Goal: Transaction & Acquisition: Purchase product/service

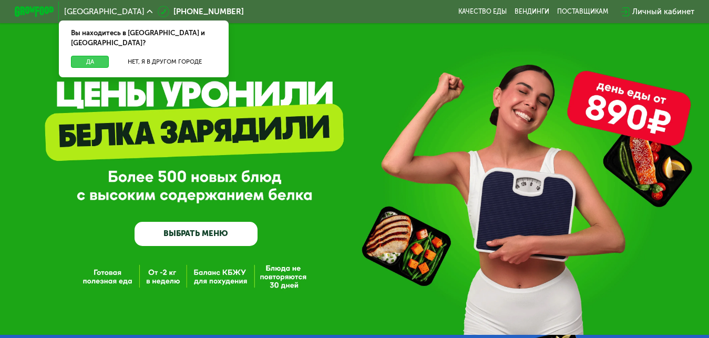
click at [82, 56] on button "Да" at bounding box center [90, 62] width 38 height 12
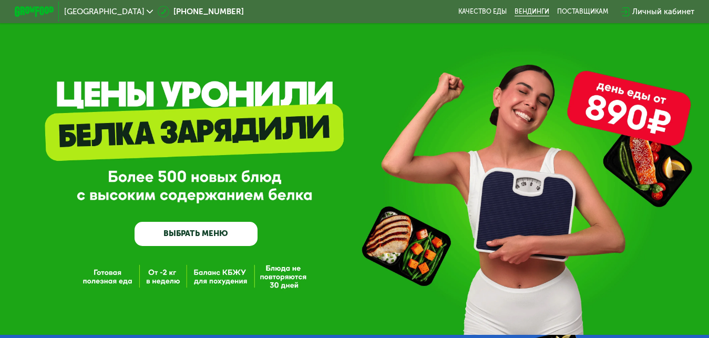
click at [537, 11] on link "Вендинги" at bounding box center [532, 12] width 35 height 8
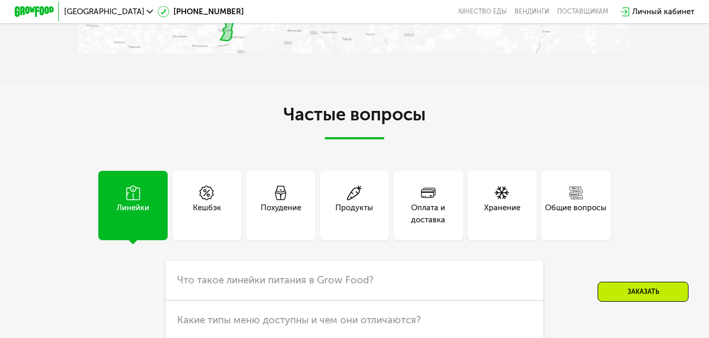
scroll to position [2366, 0]
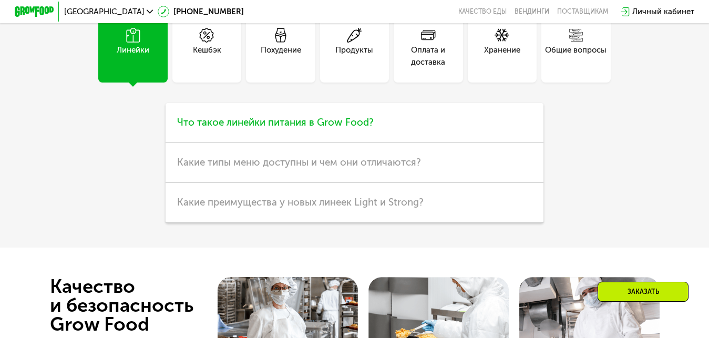
click at [260, 128] on span "Что такое линейки питания в Grow Food?" at bounding box center [275, 122] width 197 height 12
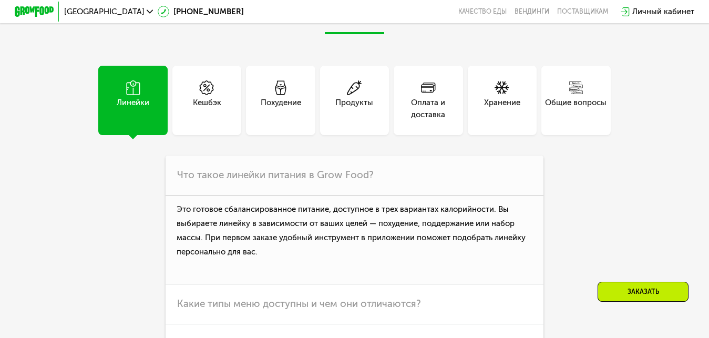
scroll to position [0, 0]
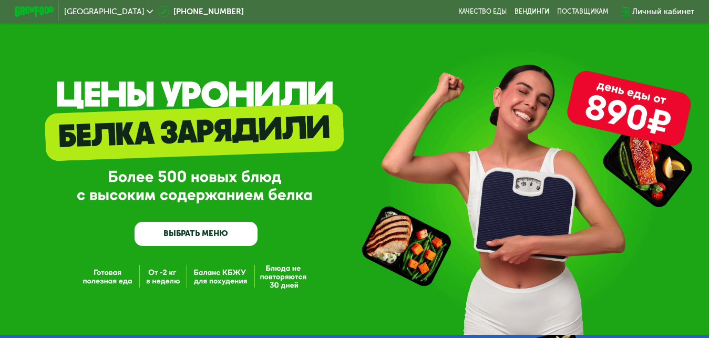
click at [191, 233] on link "ВЫБРАТЬ МЕНЮ" at bounding box center [196, 234] width 123 height 25
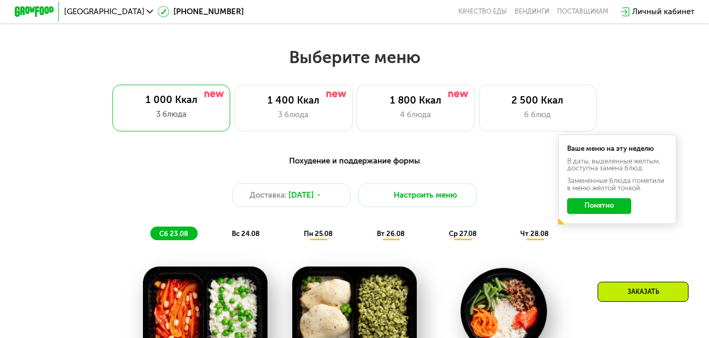
scroll to position [429, 0]
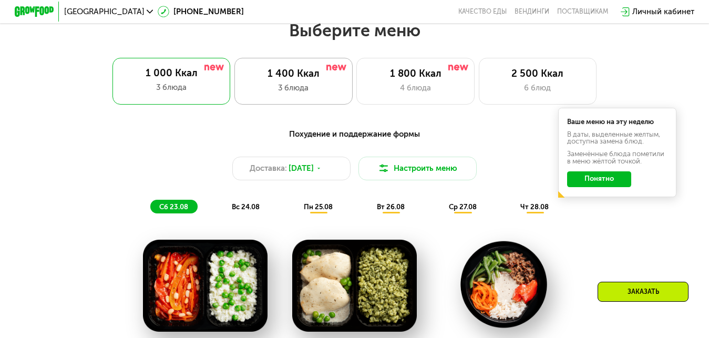
click at [307, 87] on div "3 блюда" at bounding box center [293, 88] width 97 height 12
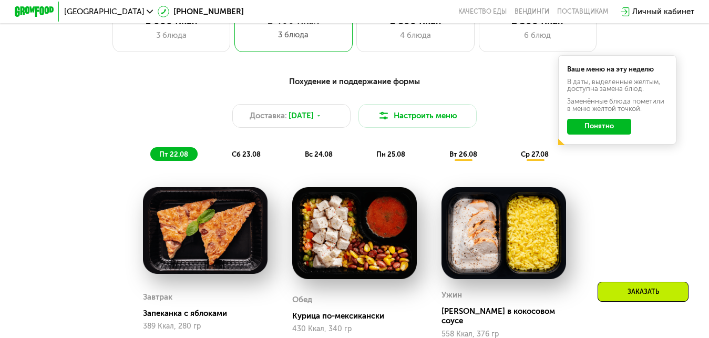
scroll to position [376, 0]
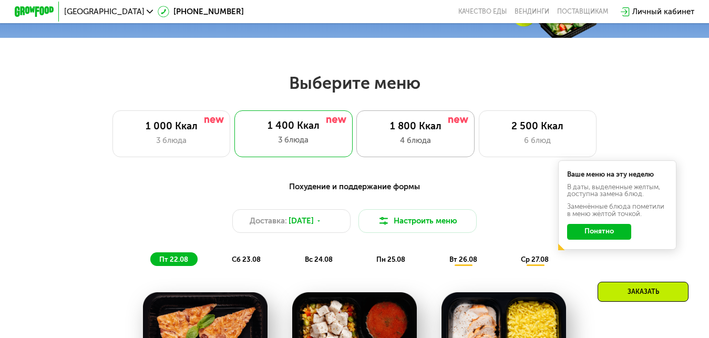
click at [382, 132] on div "1 800 Ккал" at bounding box center [415, 126] width 97 height 12
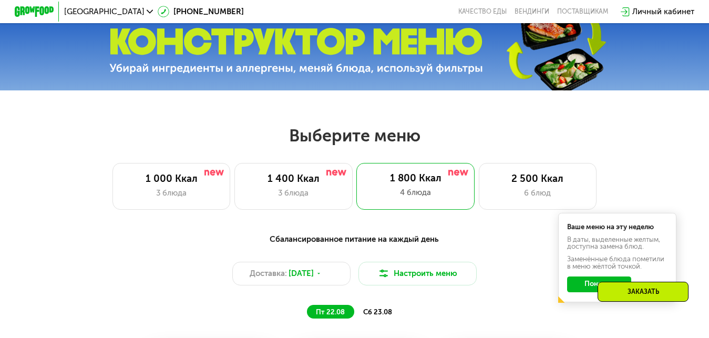
scroll to position [271, 0]
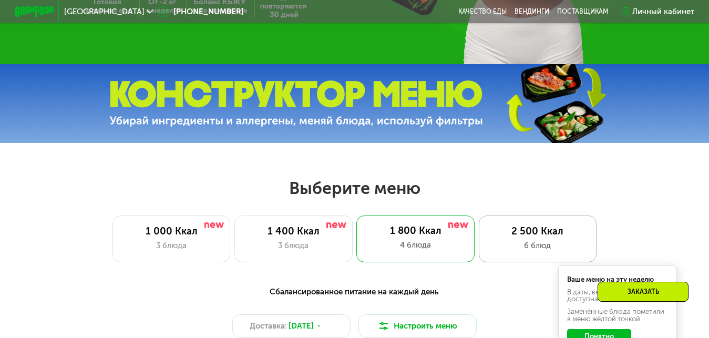
click at [519, 232] on div "2 500 Ккал" at bounding box center [537, 232] width 97 height 12
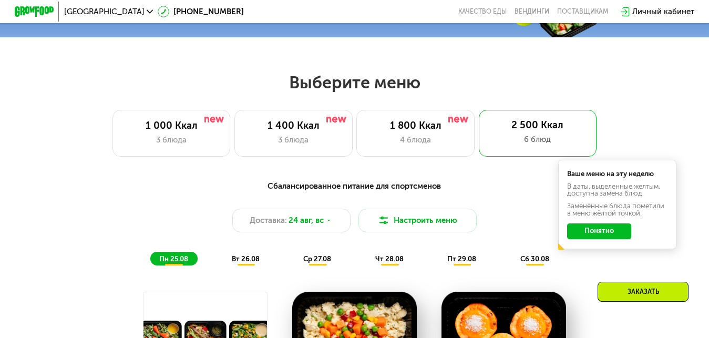
scroll to position [429, 0]
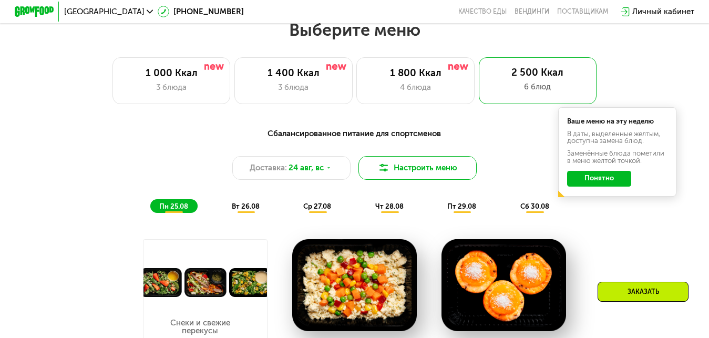
click at [421, 172] on button "Настроить меню" at bounding box center [418, 168] width 118 height 24
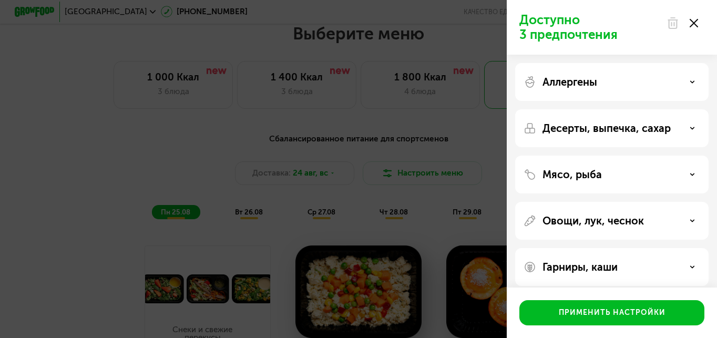
click at [693, 22] on use at bounding box center [694, 23] width 8 height 8
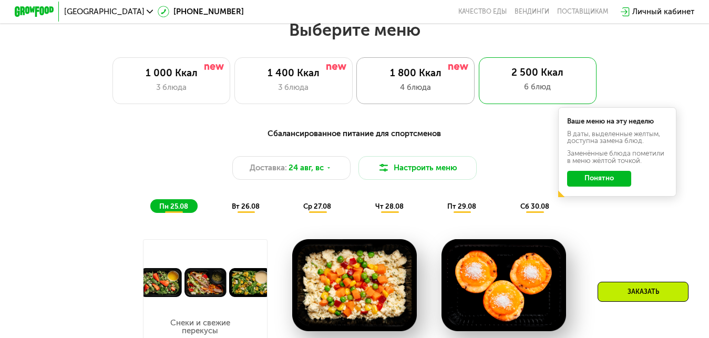
click at [425, 79] on div "1 800 Ккал" at bounding box center [415, 73] width 97 height 12
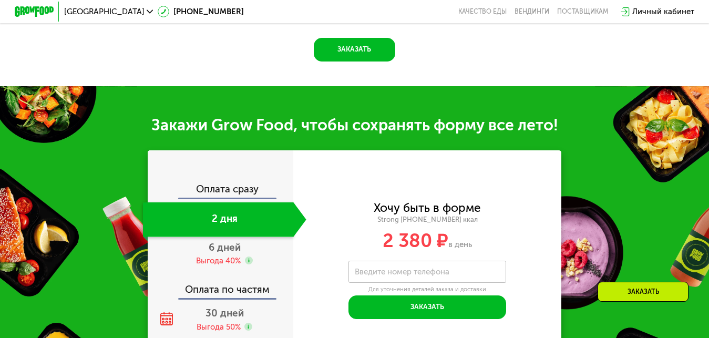
scroll to position [1060, 0]
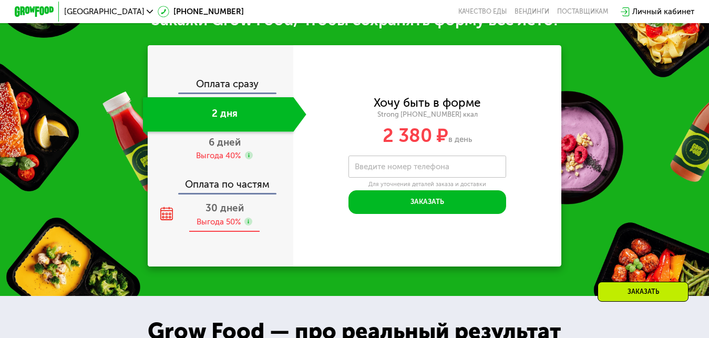
click at [224, 214] on span "30 дней" at bounding box center [225, 208] width 38 height 12
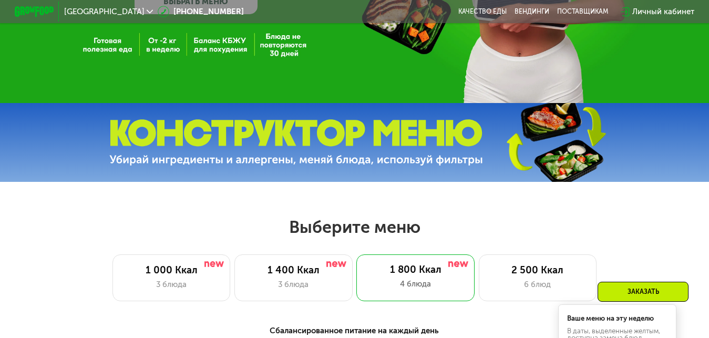
scroll to position [337, 0]
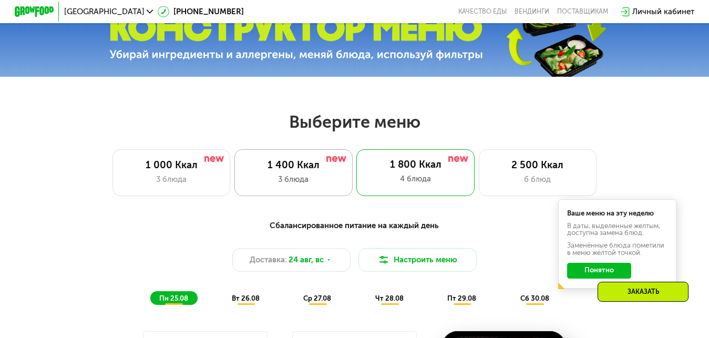
click at [304, 165] on div "1 400 Ккал" at bounding box center [293, 165] width 97 height 12
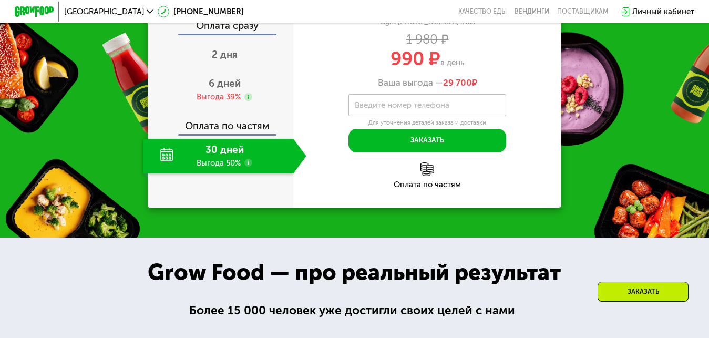
scroll to position [916, 0]
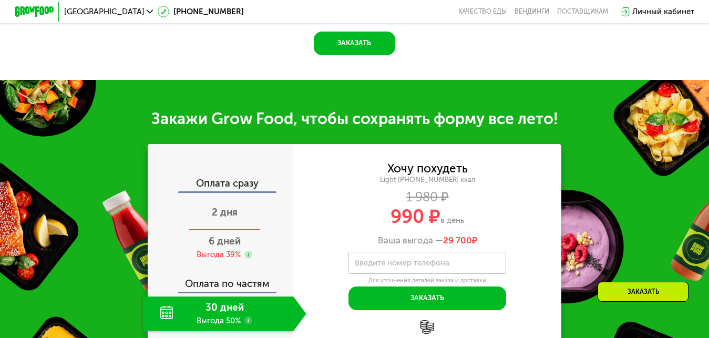
click at [231, 212] on span "2 дня" at bounding box center [225, 212] width 26 height 12
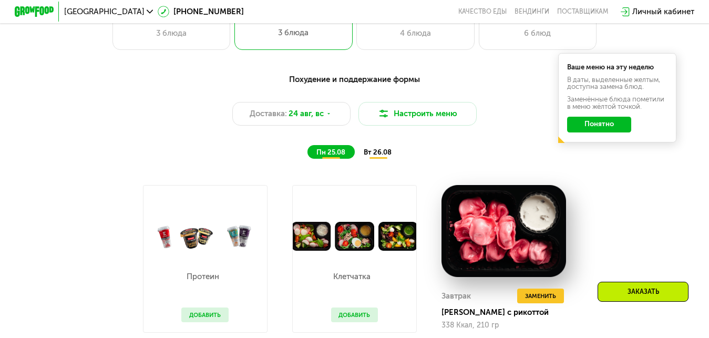
scroll to position [378, 0]
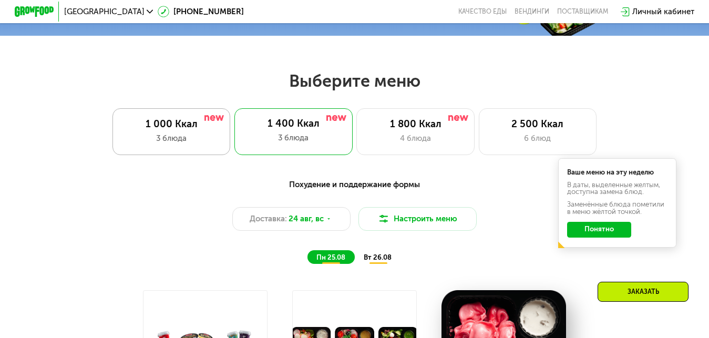
click at [180, 136] on div "3 блюда" at bounding box center [171, 139] width 97 height 12
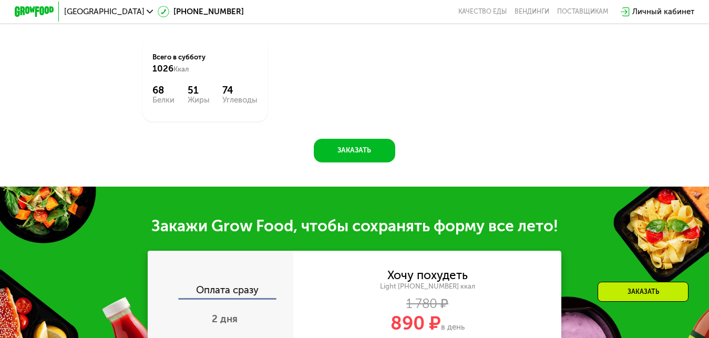
scroll to position [957, 0]
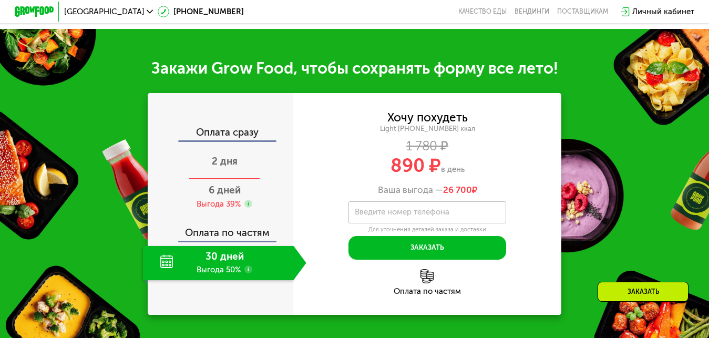
click at [221, 167] on span "2 дня" at bounding box center [225, 161] width 26 height 12
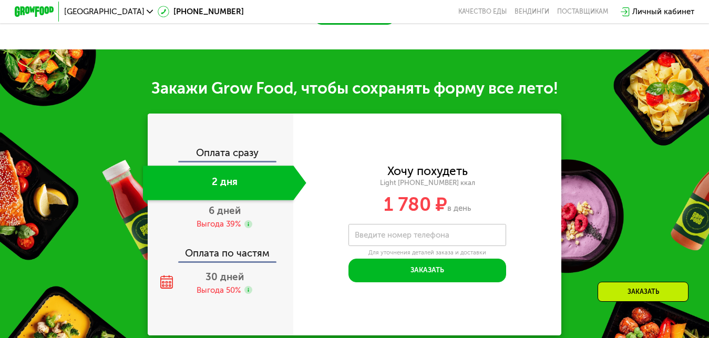
scroll to position [1019, 0]
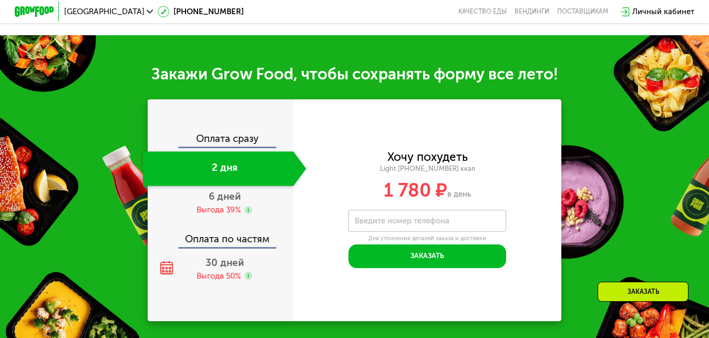
drag, startPoint x: 579, startPoint y: 154, endPoint x: 571, endPoint y: 145, distance: 12.3
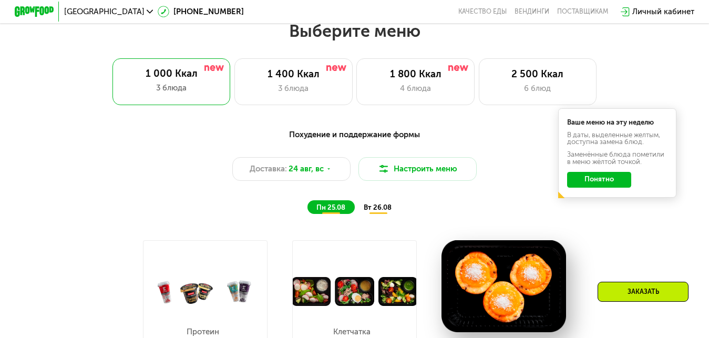
scroll to position [375, 0]
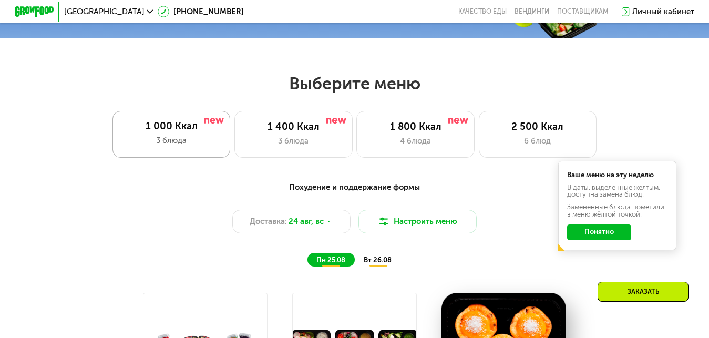
click at [155, 141] on div "3 блюда" at bounding box center [171, 141] width 98 height 12
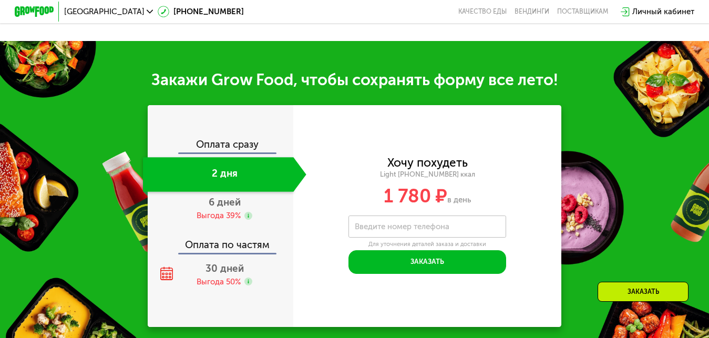
scroll to position [1059, 0]
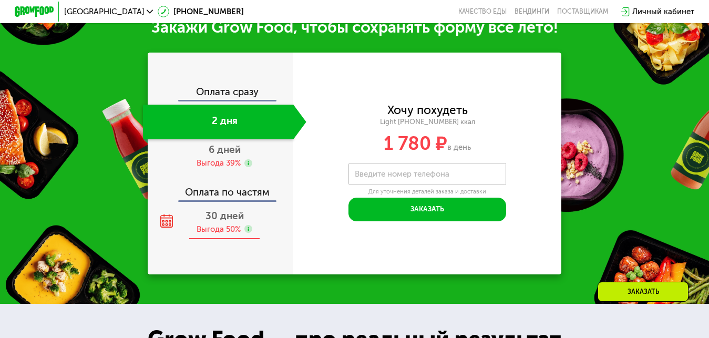
click at [217, 222] on span "30 дней" at bounding box center [225, 216] width 38 height 12
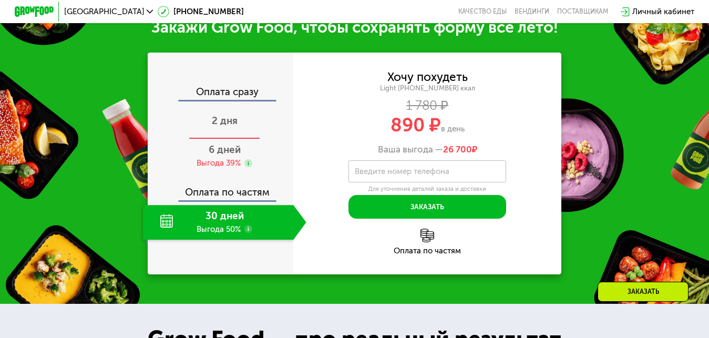
click at [221, 127] on span "2 дня" at bounding box center [225, 121] width 26 height 12
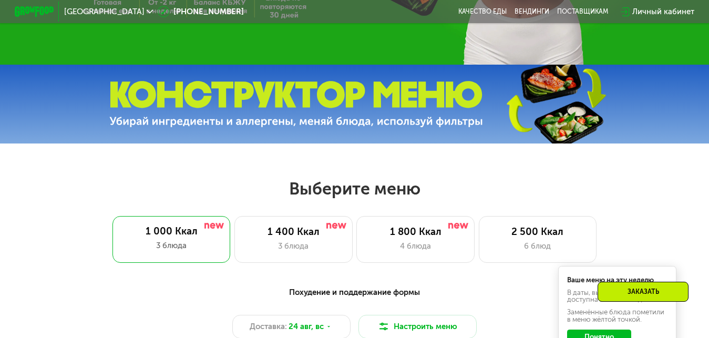
scroll to position [218, 0]
